Goal: Transaction & Acquisition: Purchase product/service

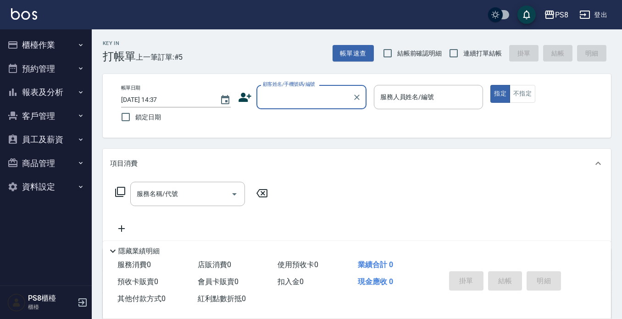
click at [46, 92] on button "報表及分析" at bounding box center [46, 92] width 84 height 24
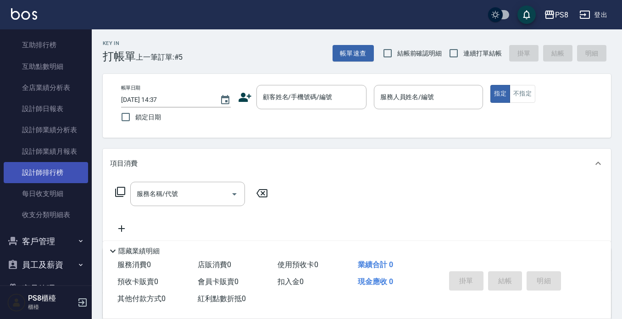
scroll to position [138, 0]
click at [44, 165] on link "設計師排行榜" at bounding box center [46, 171] width 84 height 21
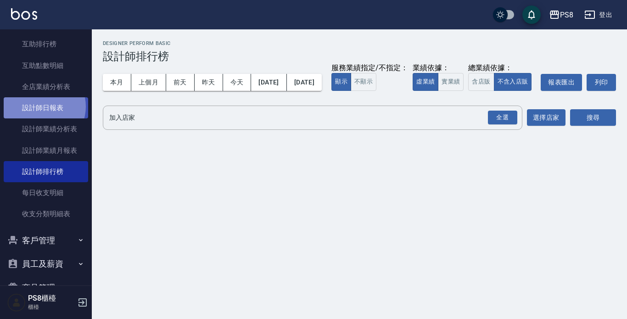
click at [41, 106] on link "設計師日報表" at bounding box center [46, 107] width 84 height 21
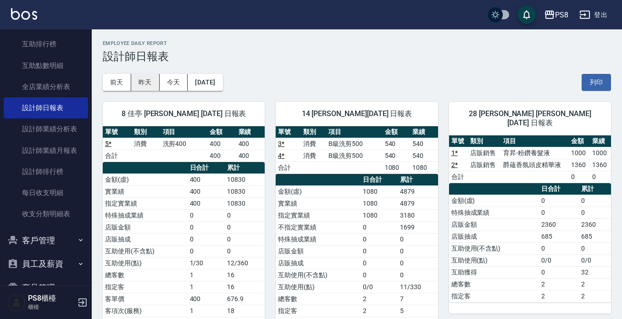
click at [144, 75] on button "昨天" at bounding box center [145, 82] width 28 height 17
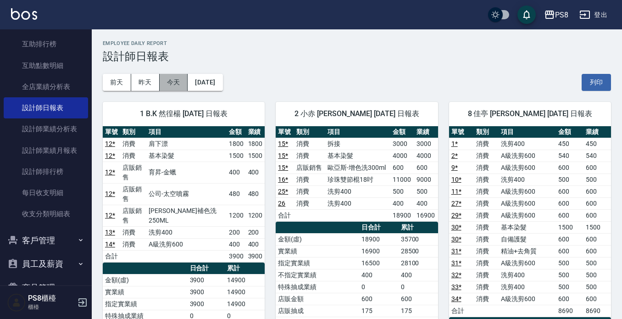
click at [176, 86] on button "今天" at bounding box center [174, 82] width 28 height 17
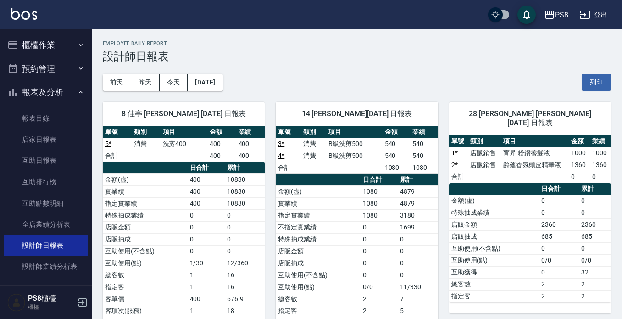
click at [51, 98] on button "報表及分析" at bounding box center [46, 92] width 84 height 24
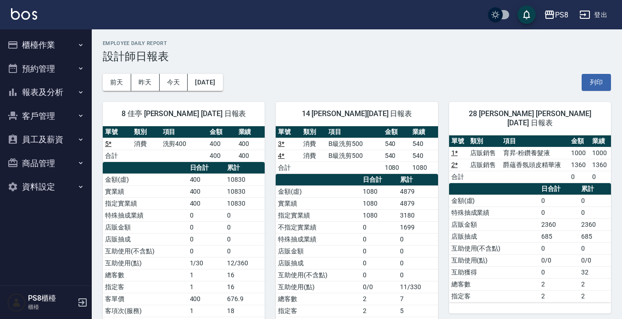
click at [45, 51] on button "櫃檯作業" at bounding box center [46, 45] width 84 height 24
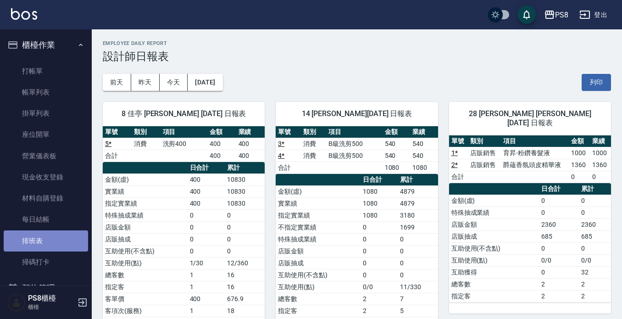
click at [58, 245] on link "排班表" at bounding box center [46, 240] width 84 height 21
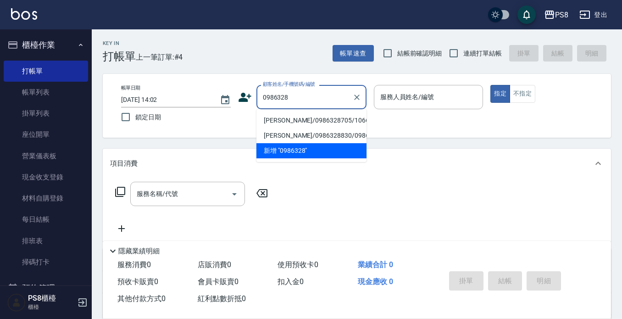
click at [294, 123] on li "[PERSON_NAME]/0986328705/10665" at bounding box center [312, 120] width 110 height 15
type input "[PERSON_NAME]/0986328705/10665"
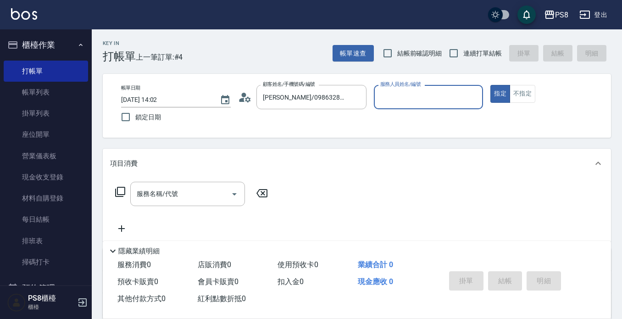
type input "小屋-18"
click at [241, 100] on icon at bounding box center [242, 100] width 6 height 4
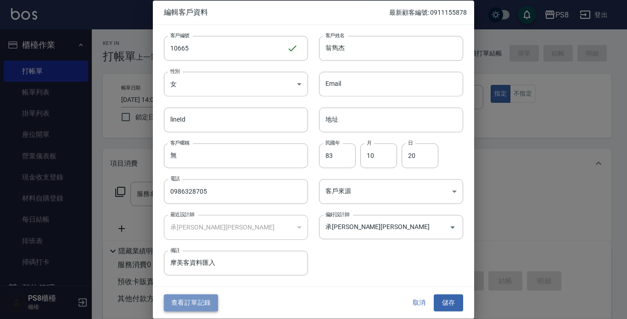
click at [200, 303] on button "查看訂單記錄" at bounding box center [191, 303] width 54 height 17
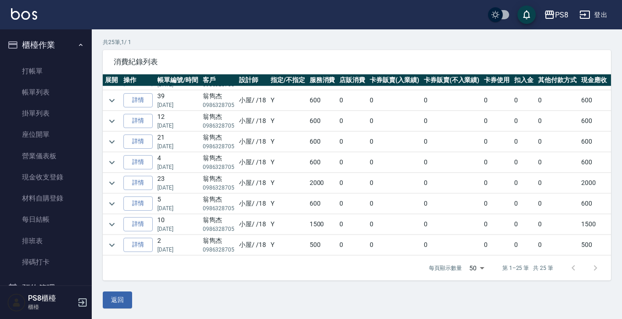
scroll to position [62, 0]
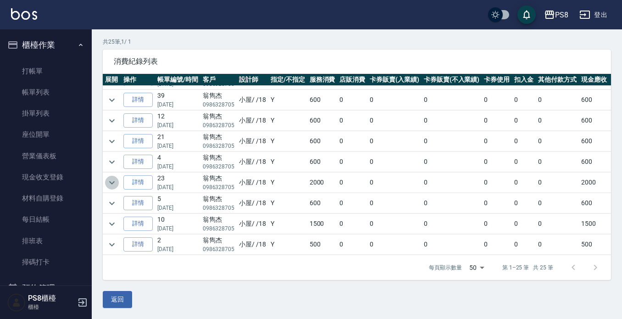
click at [111, 177] on icon "expand row" at bounding box center [111, 182] width 11 height 11
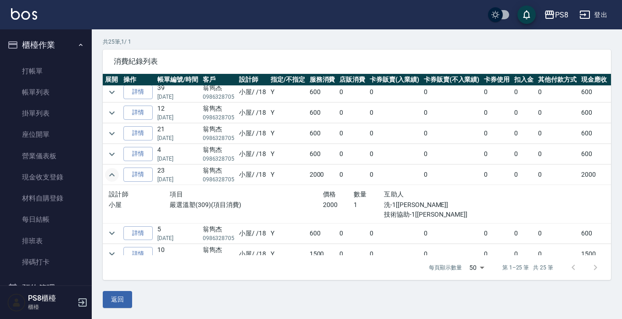
click at [111, 176] on icon "expand row" at bounding box center [111, 174] width 11 height 11
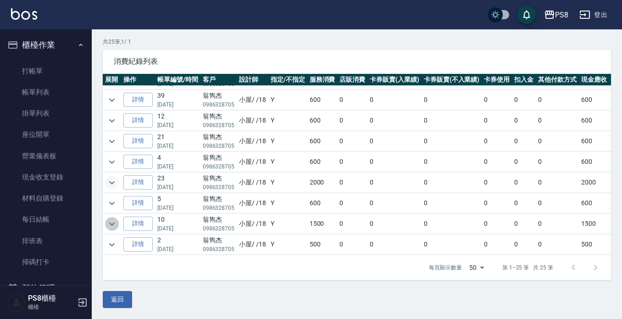
click at [114, 222] on icon "expand row" at bounding box center [112, 223] width 6 height 3
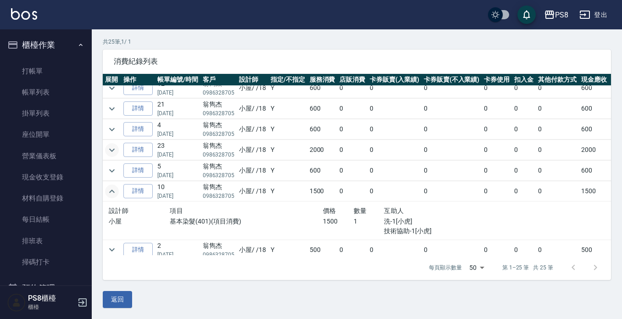
scroll to position [393, 0]
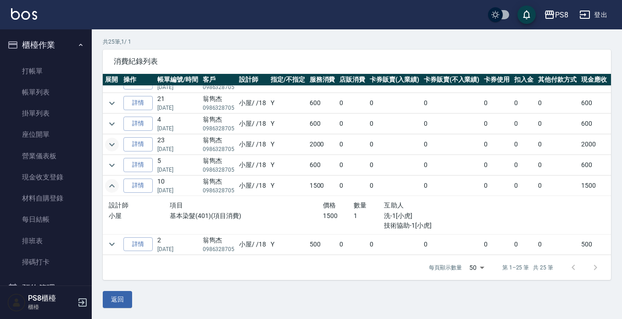
click at [112, 180] on icon "expand row" at bounding box center [111, 185] width 11 height 11
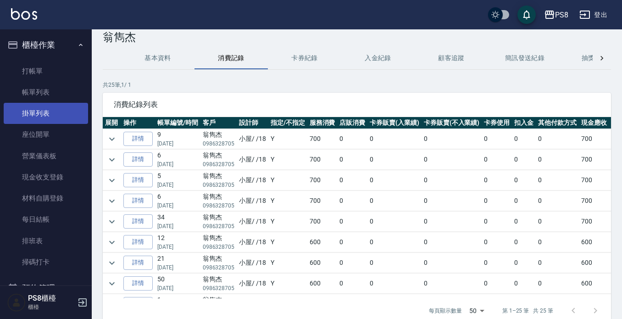
scroll to position [0, 0]
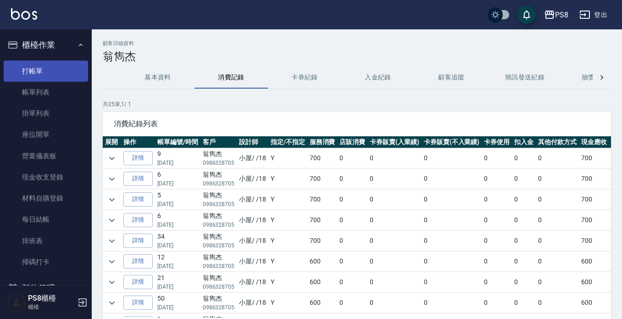
click at [53, 63] on link "打帳單" at bounding box center [46, 71] width 84 height 21
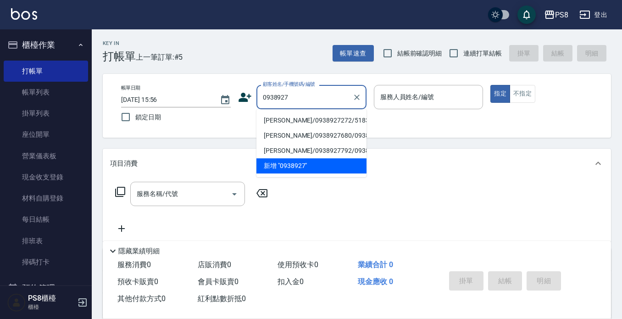
click at [290, 122] on li "許蘭欣/0938927272/5183" at bounding box center [312, 120] width 110 height 15
type input "許蘭欣/0938927272/5183"
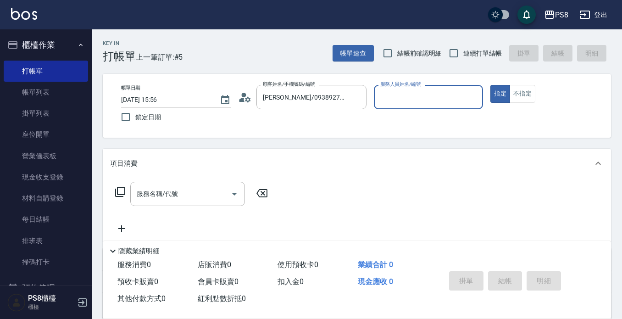
click at [391, 102] on input "服務人員姓名/編號" at bounding box center [428, 97] width 101 height 16
type input "小屋-18"
type button "true"
click at [207, 195] on input "服務名稱/代號" at bounding box center [180, 194] width 93 height 16
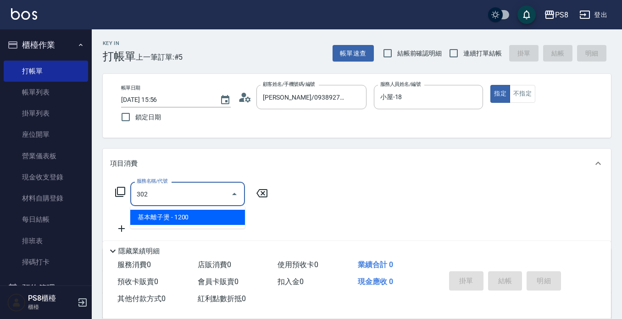
click at [229, 217] on span "基本離子燙 - 1200" at bounding box center [187, 217] width 115 height 15
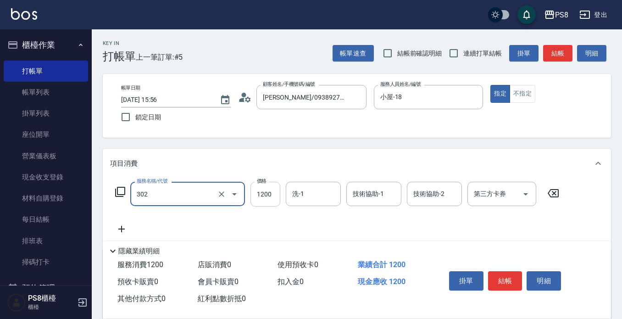
click at [274, 191] on input "1200" at bounding box center [266, 194] width 30 height 25
type input "基本離子燙(302)"
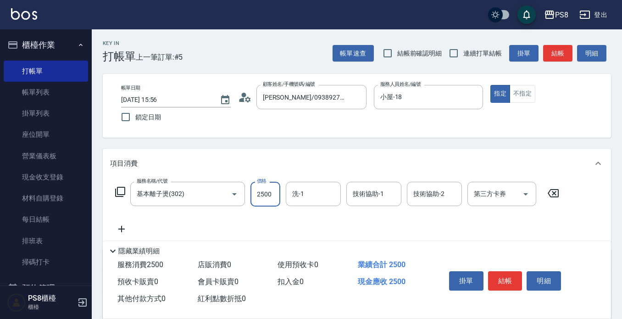
type input "2500"
click at [307, 204] on div "洗-1" at bounding box center [313, 194] width 55 height 24
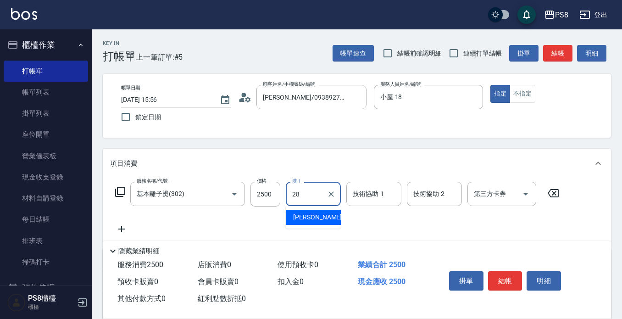
type input "姵蓁-28"
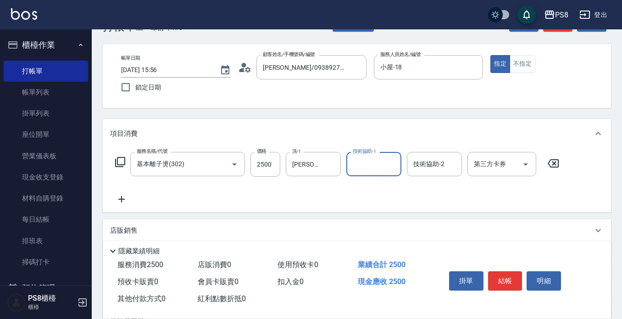
scroll to position [46, 0]
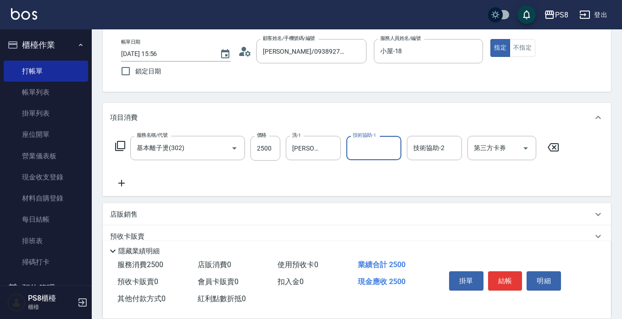
click at [122, 186] on icon at bounding box center [121, 183] width 6 height 6
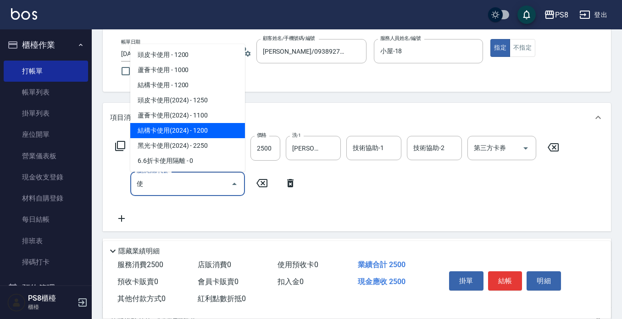
click at [197, 134] on span "結構卡使用(2024) - 1200" at bounding box center [187, 130] width 115 height 15
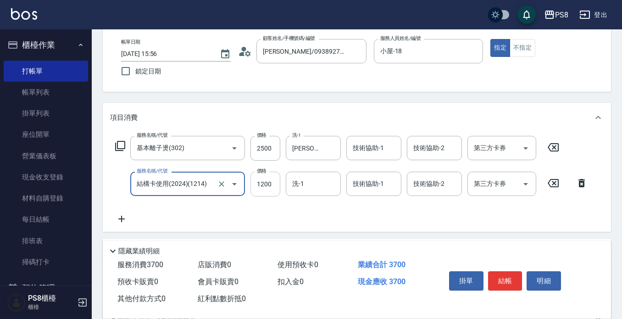
type input "結構卡使用(2024)(1214)"
click at [255, 180] on input "1200" at bounding box center [266, 184] width 30 height 25
type input "1200"
click at [521, 183] on icon "Open" at bounding box center [525, 184] width 11 height 11
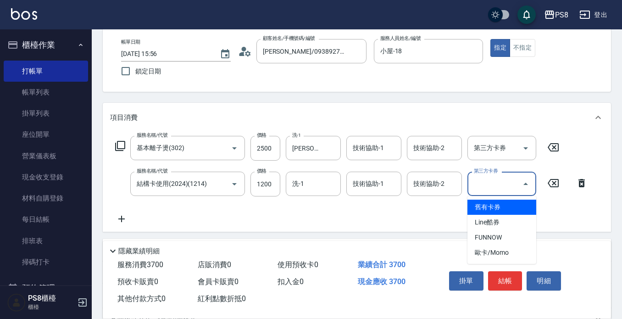
click at [507, 203] on span "舊有卡券" at bounding box center [502, 207] width 69 height 15
type input "舊有卡券"
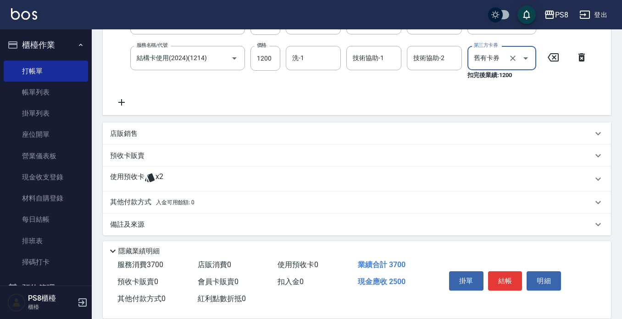
scroll to position [176, 0]
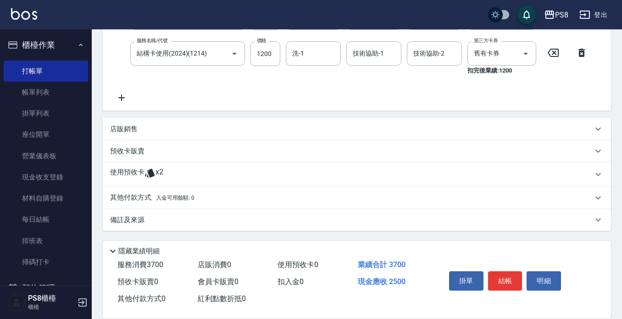
click at [127, 193] on p "其他付款方式 入金可用餘額: 0" at bounding box center [152, 198] width 84 height 10
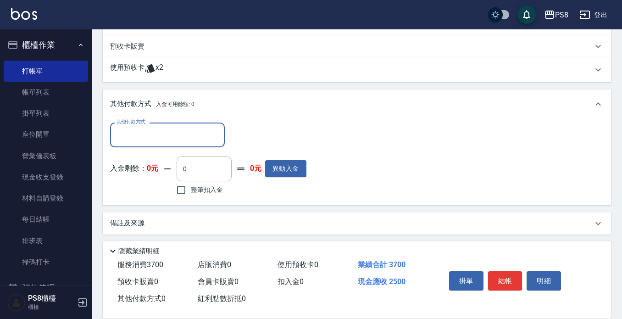
scroll to position [285, 0]
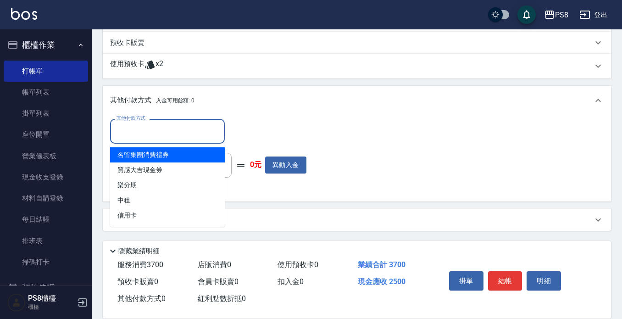
click at [181, 134] on input "其他付款方式" at bounding box center [167, 131] width 106 height 16
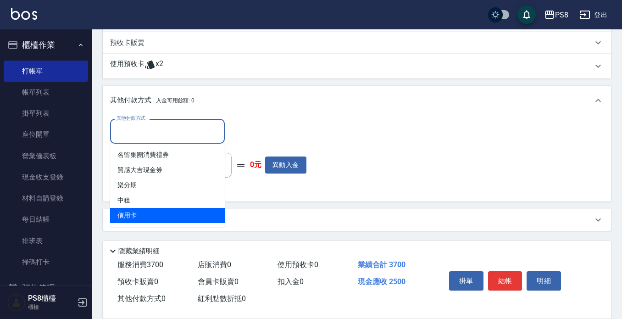
click at [152, 210] on span "信用卡" at bounding box center [167, 215] width 115 height 15
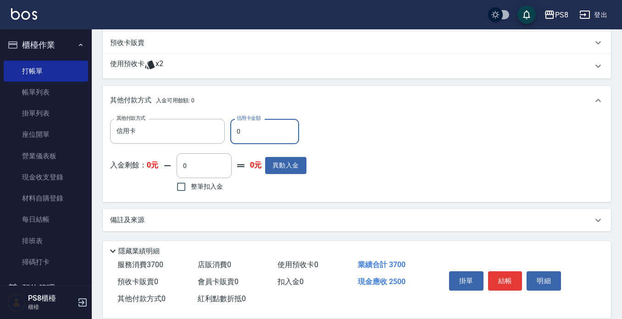
type input "信用卡"
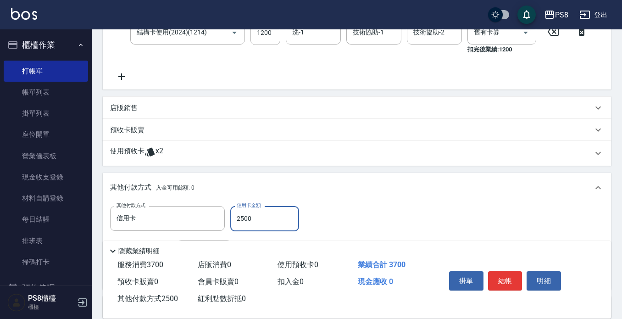
scroll to position [0, 0]
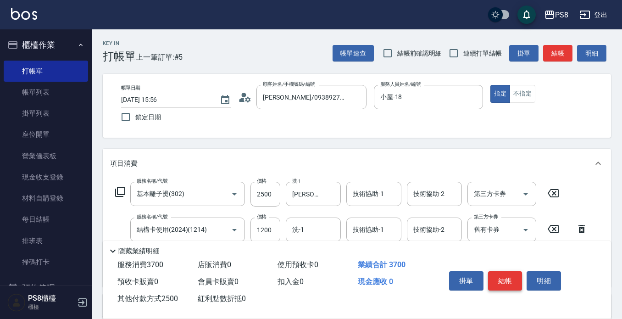
type input "2500"
click at [506, 277] on button "結帳" at bounding box center [505, 280] width 34 height 19
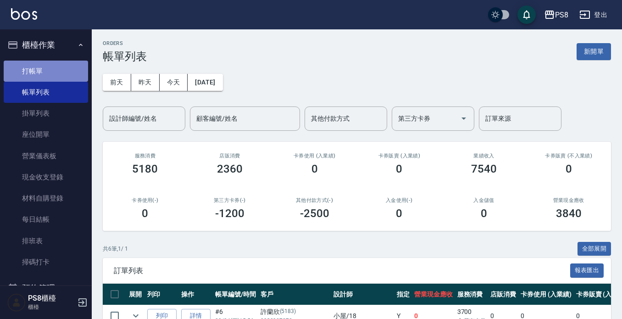
drag, startPoint x: 62, startPoint y: 72, endPoint x: 67, endPoint y: 73, distance: 5.8
click at [61, 72] on link "打帳單" at bounding box center [46, 71] width 84 height 21
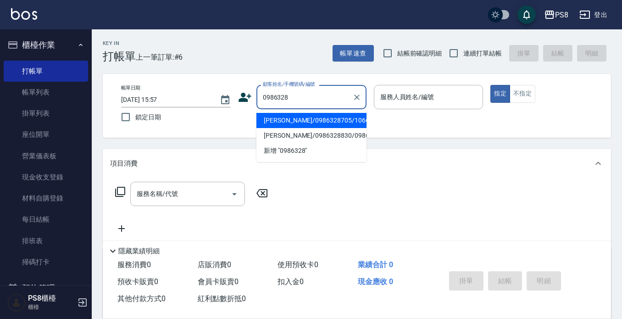
click at [286, 119] on li "翁雋杰/0986328705/10665" at bounding box center [312, 120] width 110 height 15
type input "翁雋杰/0986328705/10665"
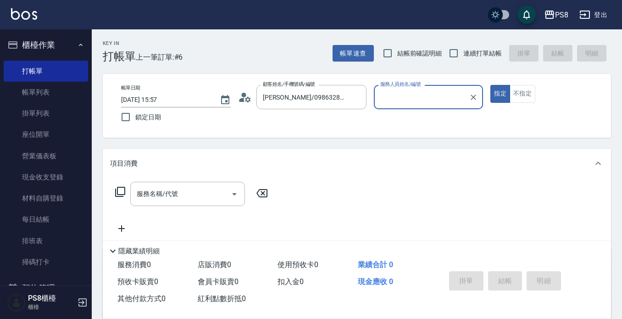
type input "小屋-18"
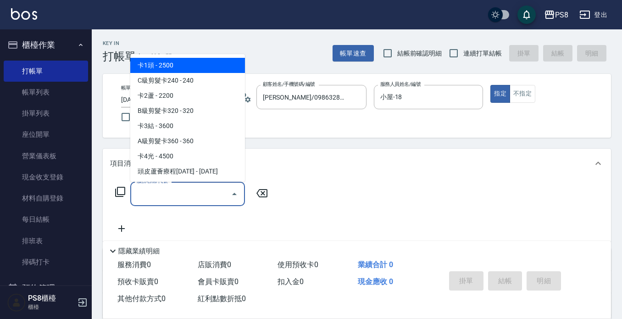
click at [201, 198] on input "服務名稱/代號" at bounding box center [180, 194] width 93 height 16
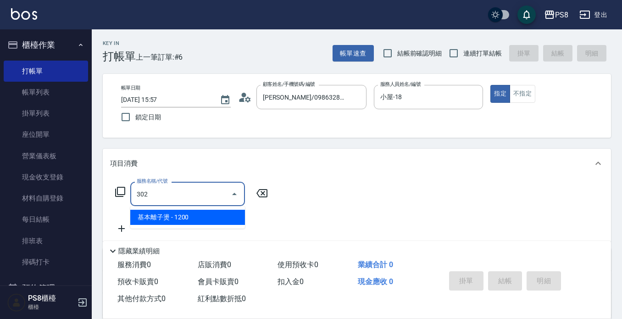
click at [196, 224] on span "基本離子燙 - 1200" at bounding box center [187, 217] width 115 height 15
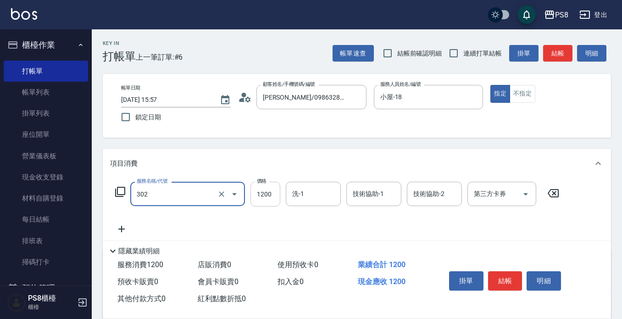
type input "基本離子燙(302)"
click at [265, 198] on input "1200" at bounding box center [266, 194] width 30 height 25
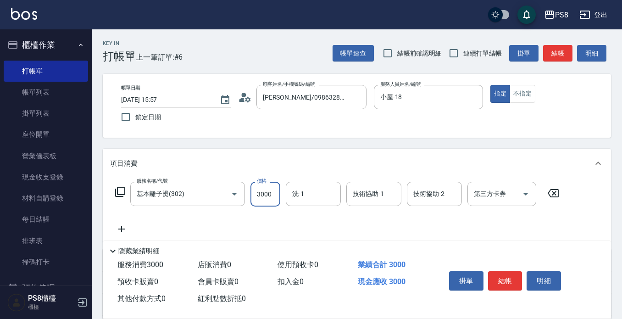
type input "3000"
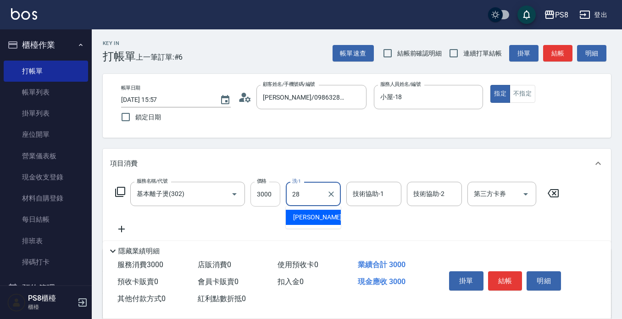
type input "姵蓁-28"
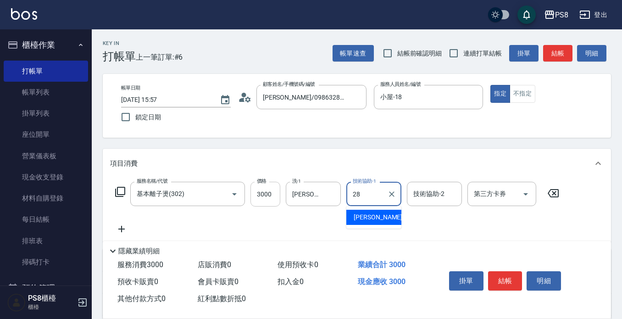
type input "姵蓁-28"
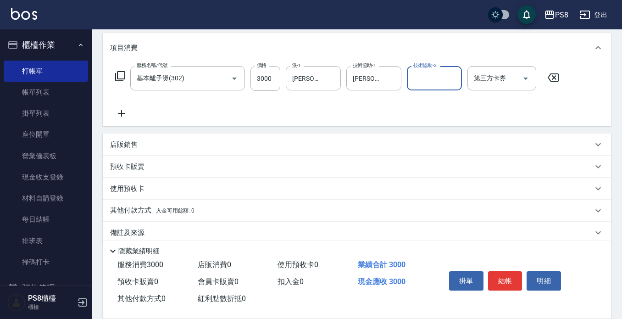
scroll to position [129, 0]
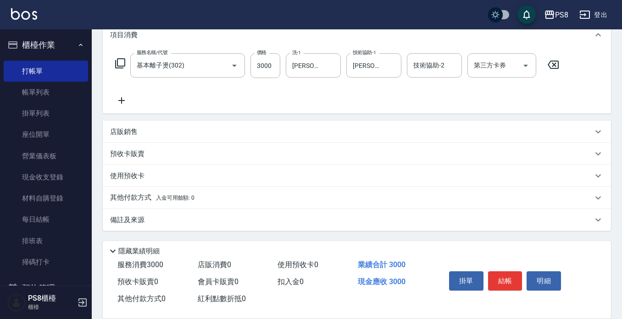
click at [142, 192] on div "其他付款方式 入金可用餘額: 0" at bounding box center [357, 198] width 509 height 22
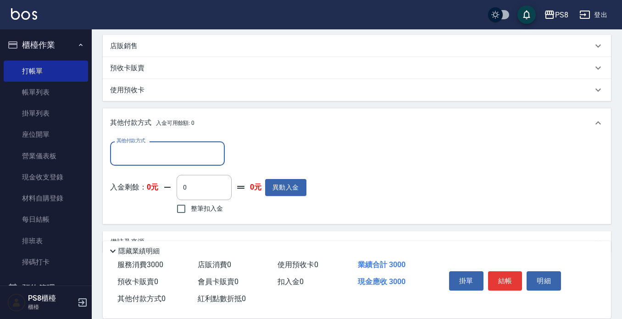
scroll to position [220, 0]
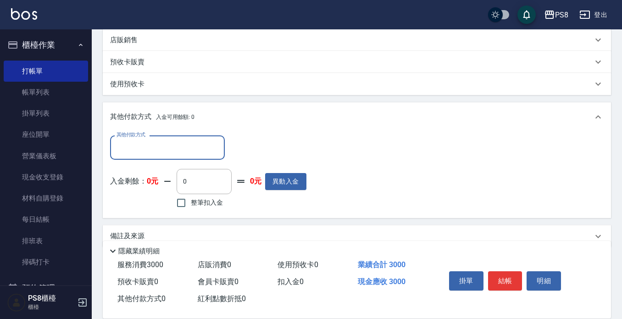
click at [167, 145] on input "其他付款方式" at bounding box center [167, 148] width 106 height 16
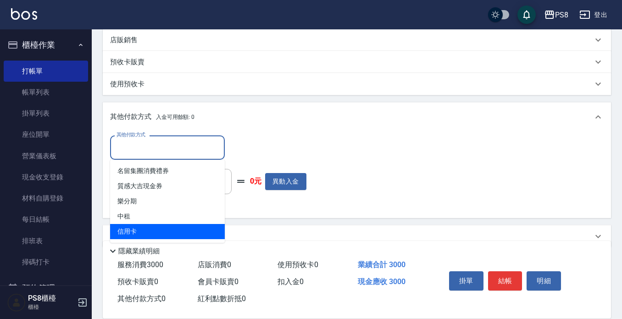
click at [142, 229] on span "信用卡" at bounding box center [167, 231] width 115 height 15
type input "信用卡"
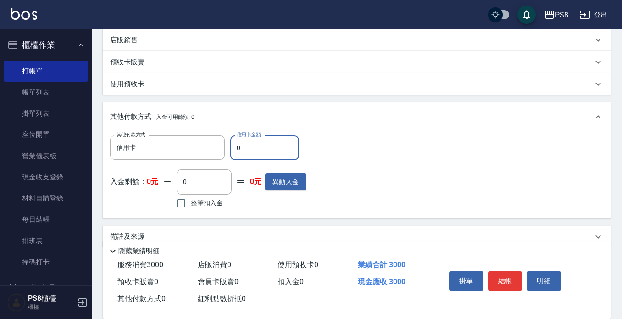
click at [260, 149] on input "0" at bounding box center [264, 147] width 69 height 25
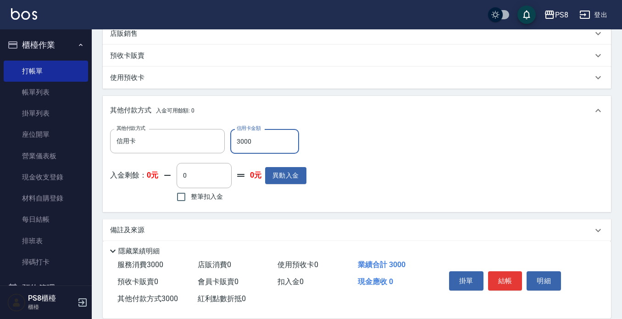
scroll to position [237, 0]
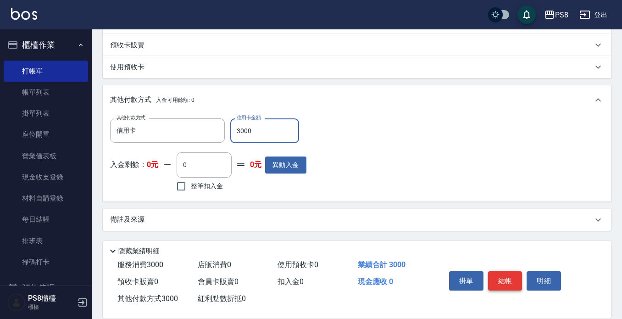
type input "3000"
click at [500, 279] on button "結帳" at bounding box center [505, 280] width 34 height 19
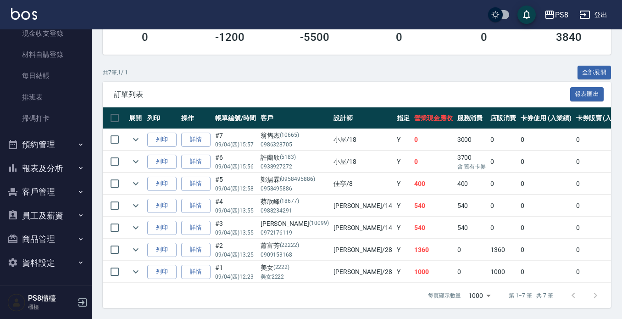
scroll to position [184, 0]
click at [63, 158] on button "報表及分析" at bounding box center [46, 168] width 84 height 24
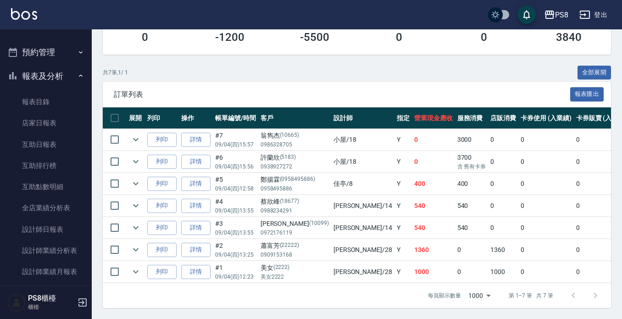
scroll to position [406, 0]
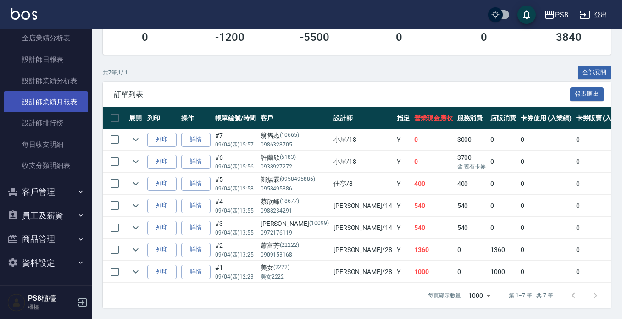
click at [72, 105] on link "設計師業績月報表" at bounding box center [46, 101] width 84 height 21
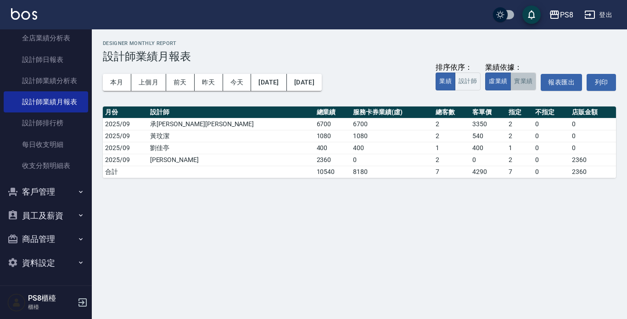
click at [532, 87] on button "實業績" at bounding box center [523, 82] width 26 height 18
click at [109, 86] on button "本月" at bounding box center [117, 82] width 28 height 17
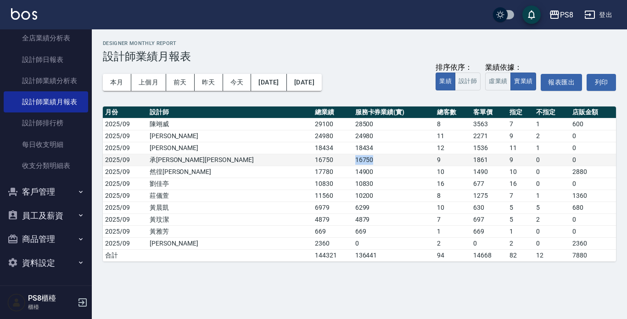
drag, startPoint x: 246, startPoint y: 160, endPoint x: 332, endPoint y: 162, distance: 86.8
click at [332, 162] on tr "2025/09 承彧蔡 16750 16750 9 1861 9 0 0" at bounding box center [359, 160] width 513 height 12
click at [353, 162] on td "16750" at bounding box center [394, 160] width 82 height 12
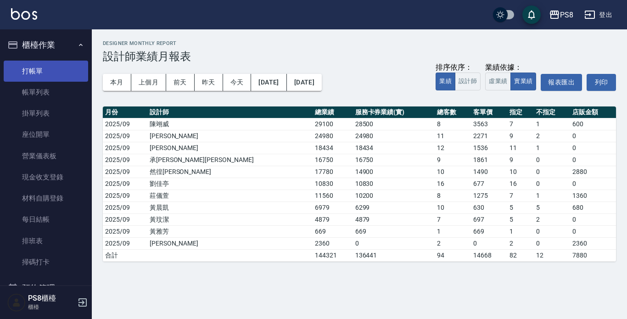
click at [48, 70] on link "打帳單" at bounding box center [46, 71] width 84 height 21
